Goal: Transaction & Acquisition: Subscribe to service/newsletter

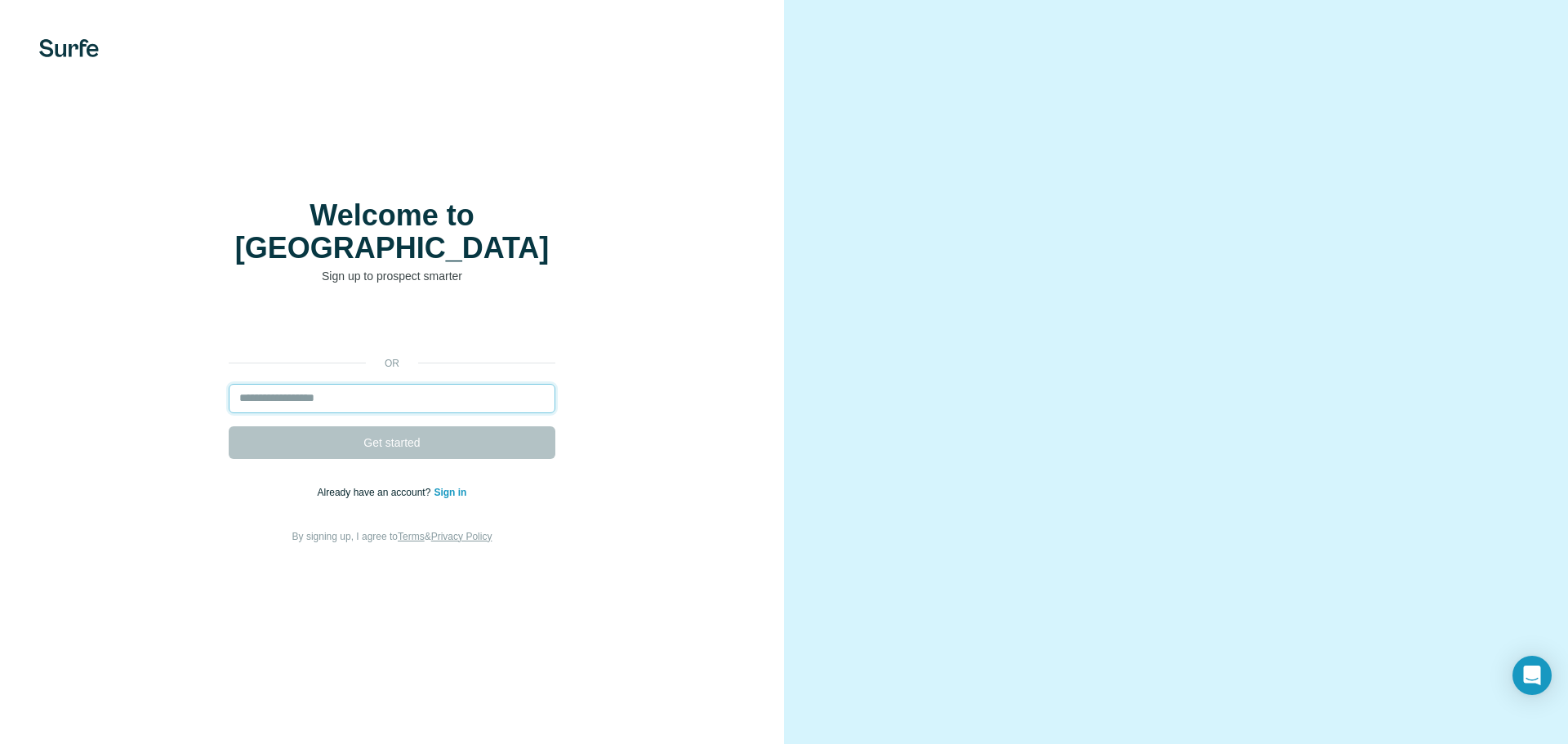
click at [424, 383] on input "email" at bounding box center [392, 398] width 327 height 30
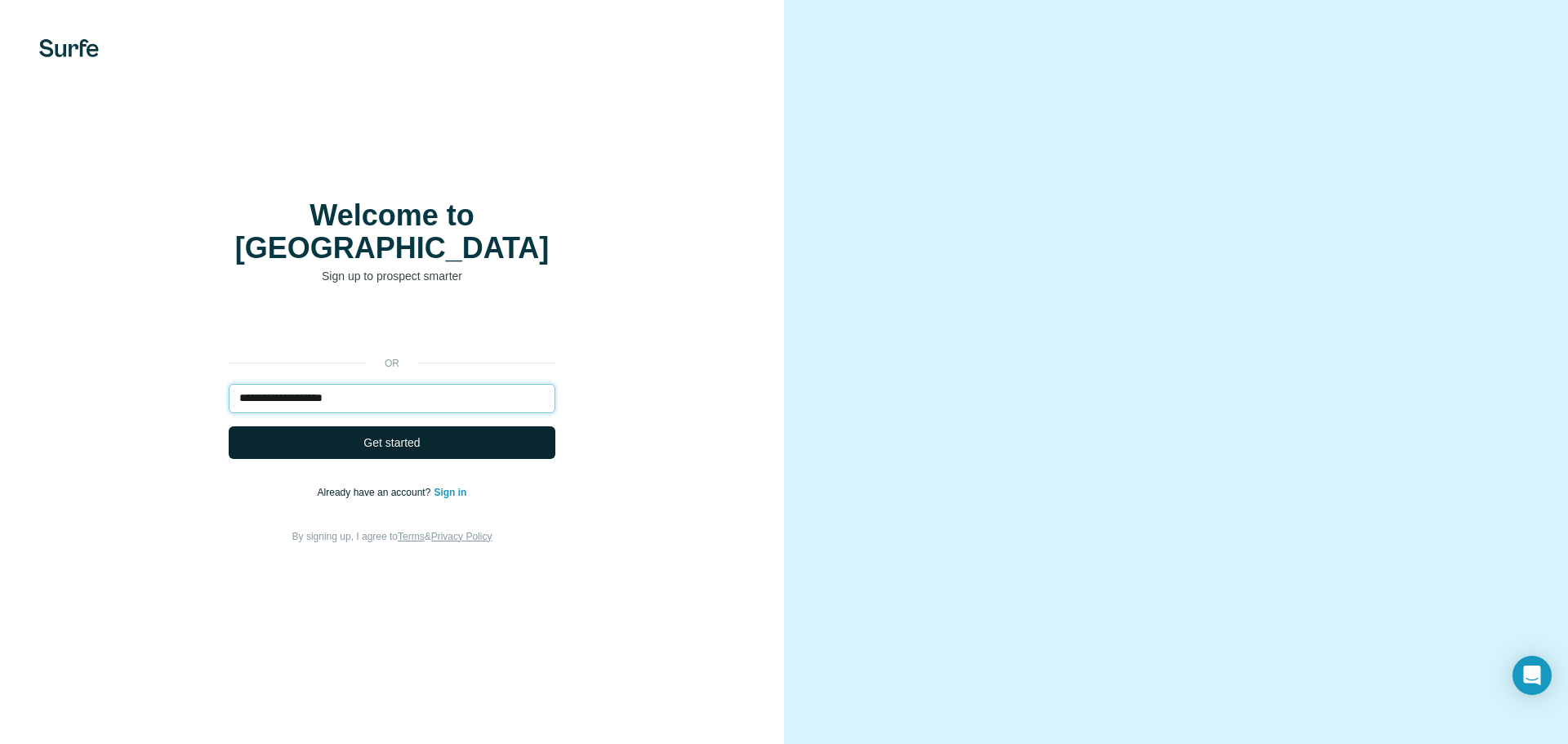
type input "**********"
click at [449, 427] on button "Get started" at bounding box center [392, 443] width 327 height 33
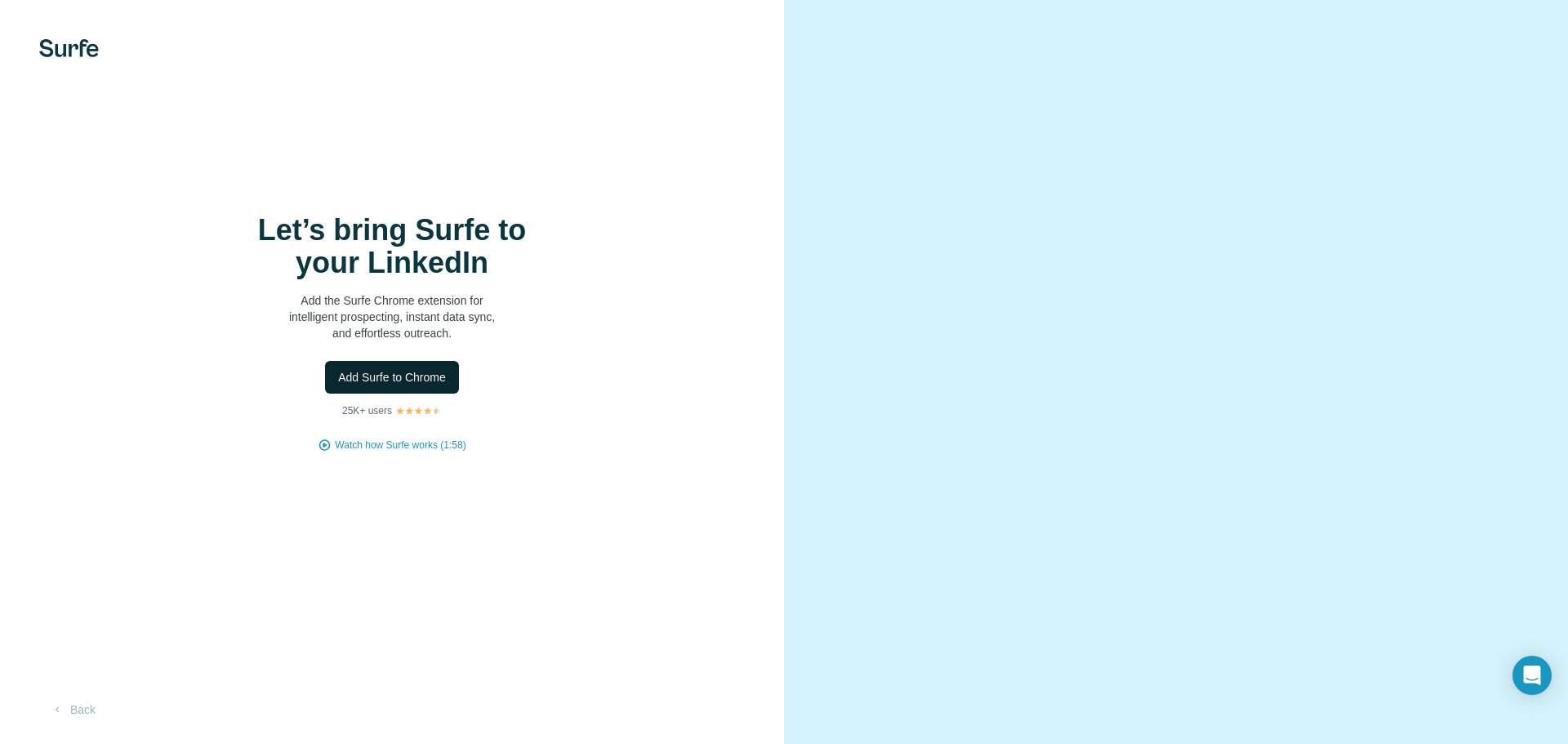
click at [410, 377] on span "Add Surfe to Chrome" at bounding box center [391, 377] width 108 height 16
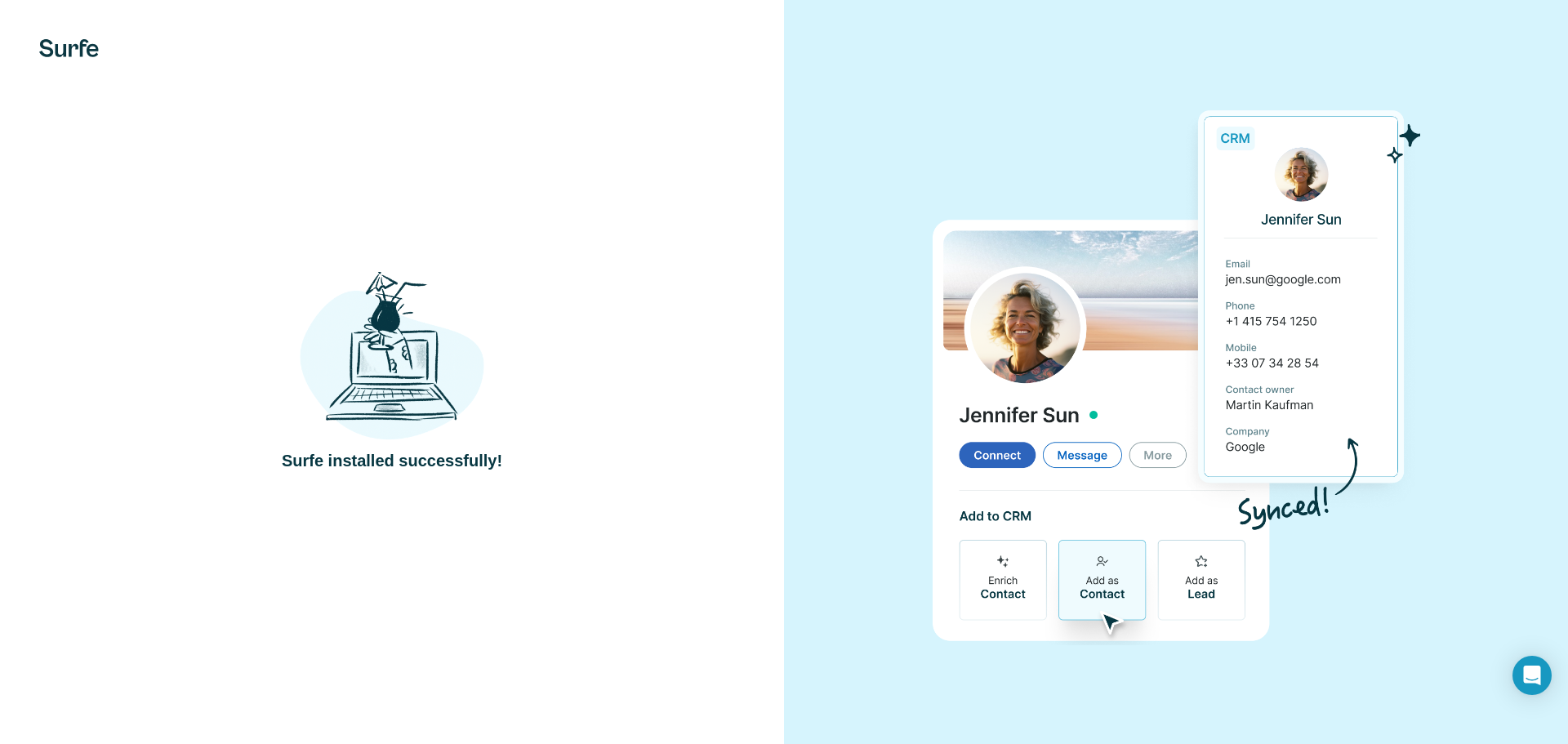
click at [582, 471] on div "Surfe installed successfully!" at bounding box center [392, 372] width 719 height 200
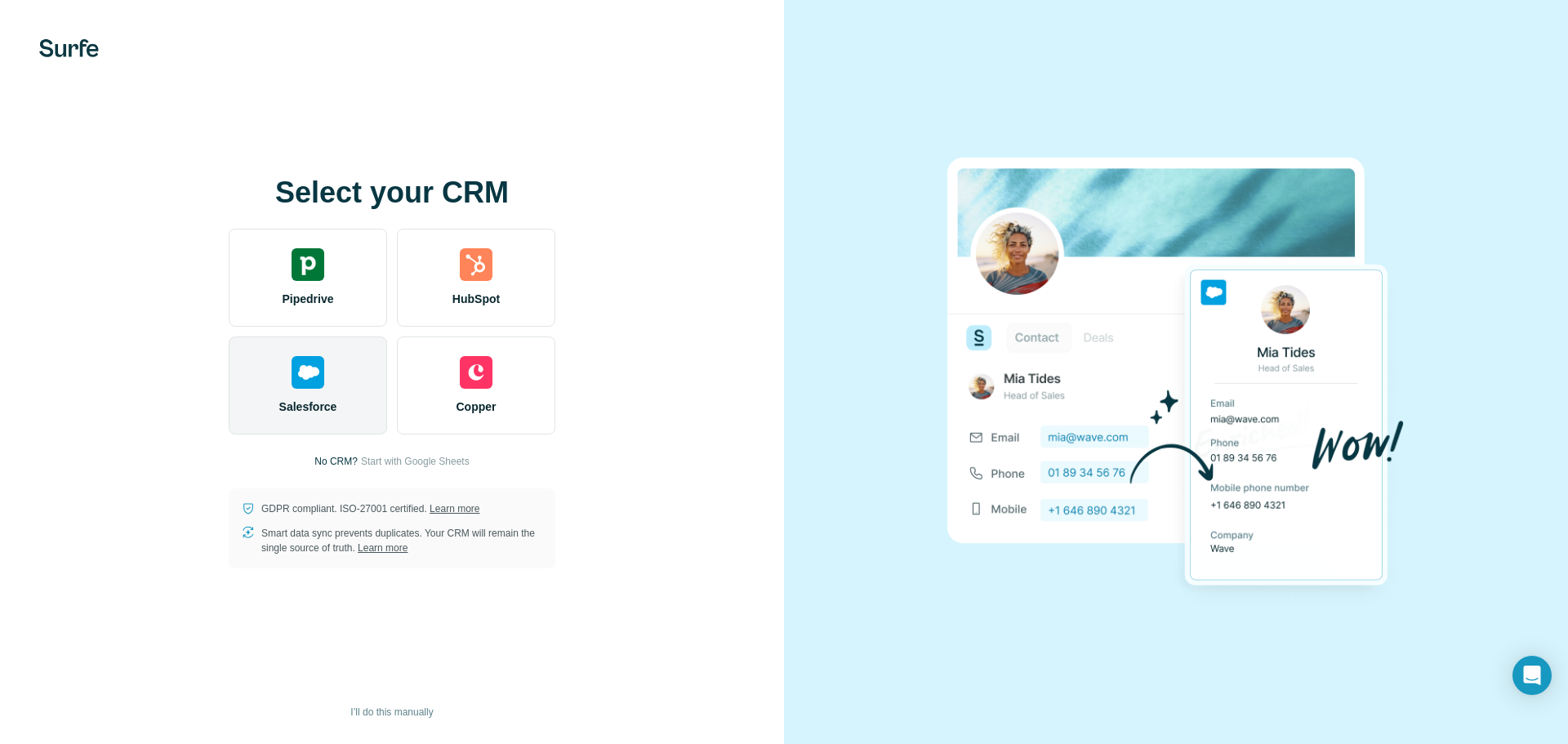
click at [317, 385] on img at bounding box center [307, 372] width 33 height 33
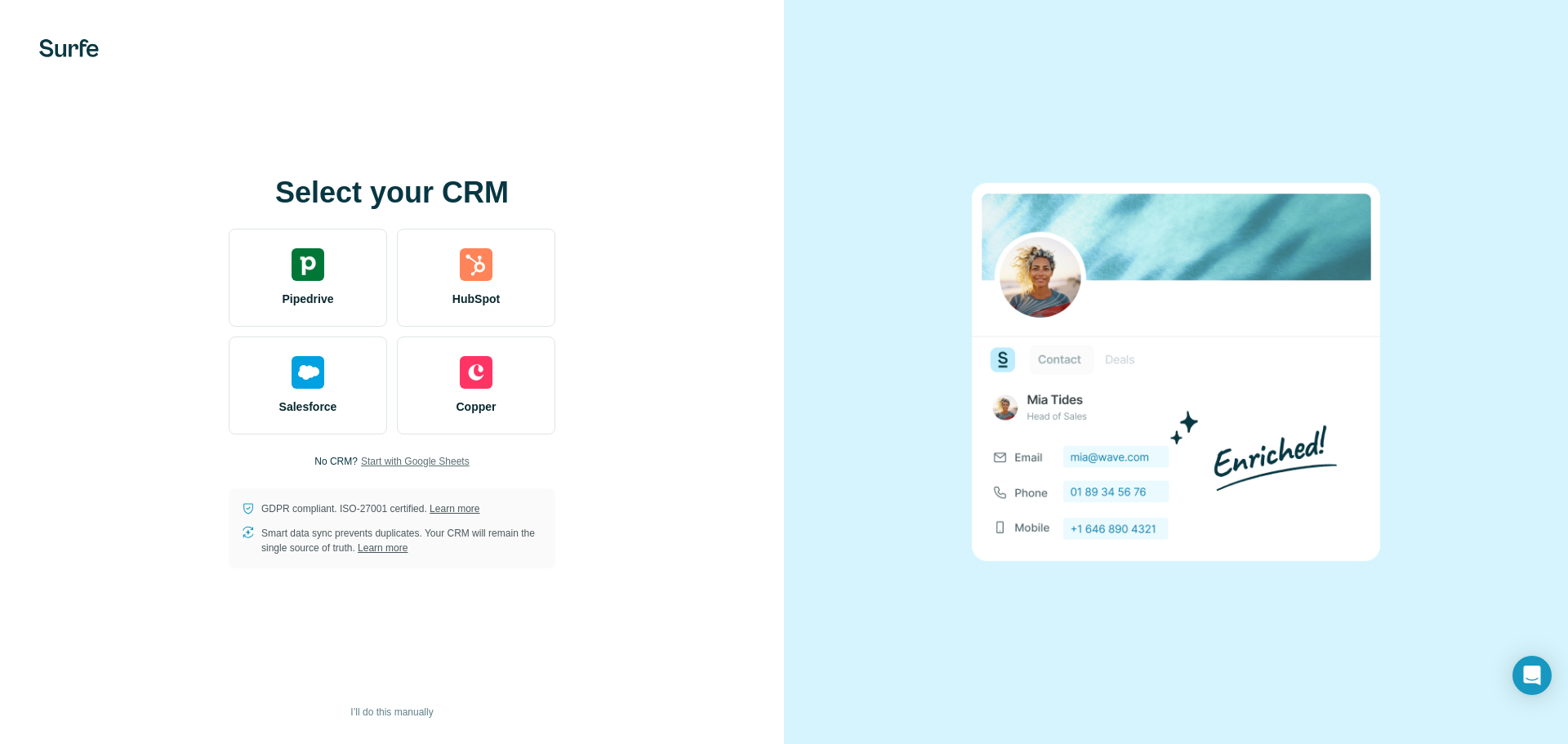
click at [379, 467] on span "Start with Google Sheets" at bounding box center [415, 460] width 108 height 14
